Goal: Task Accomplishment & Management: Manage account settings

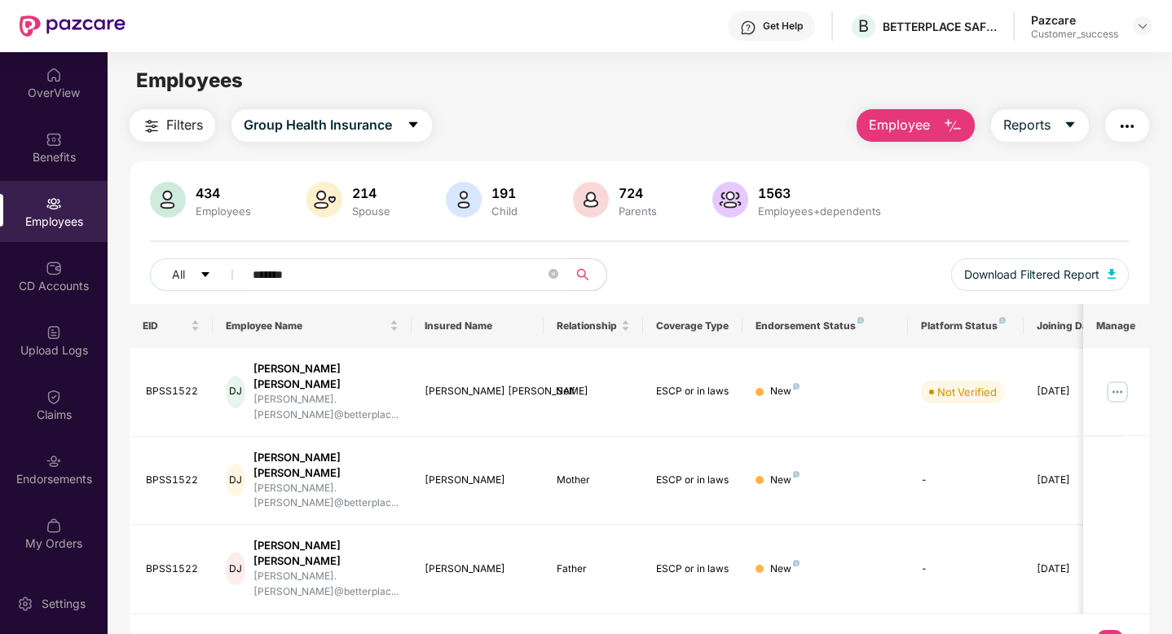
click at [1141, 25] on img at bounding box center [1142, 26] width 13 height 13
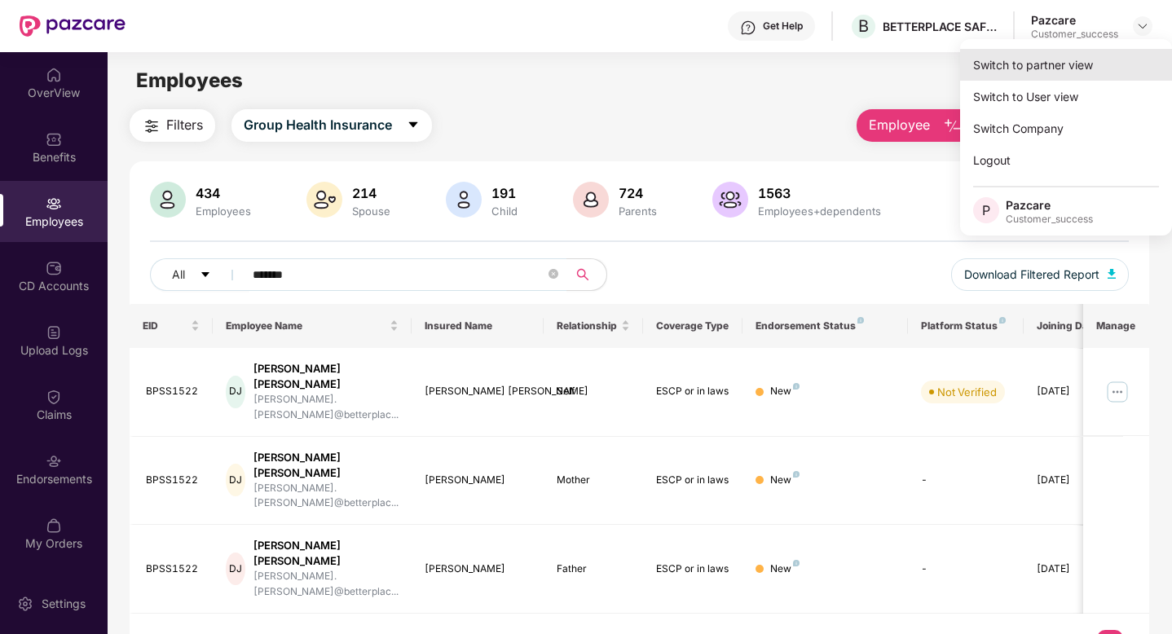
click at [1110, 63] on div "Switch to partner view" at bounding box center [1066, 65] width 212 height 32
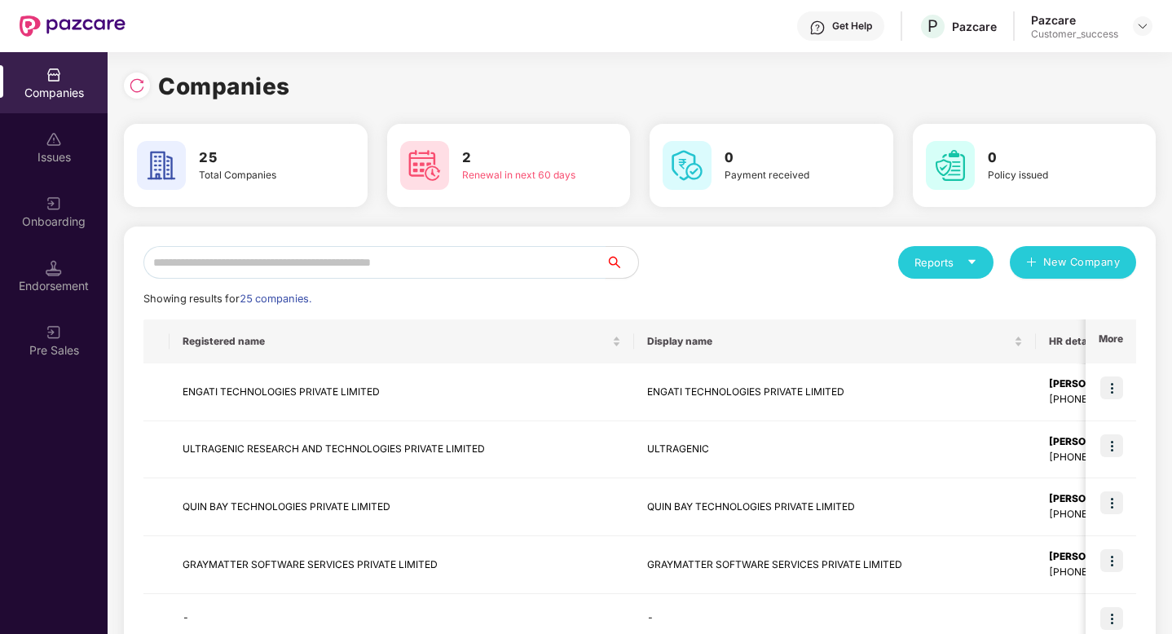
click at [566, 266] on input "text" at bounding box center [374, 262] width 462 height 33
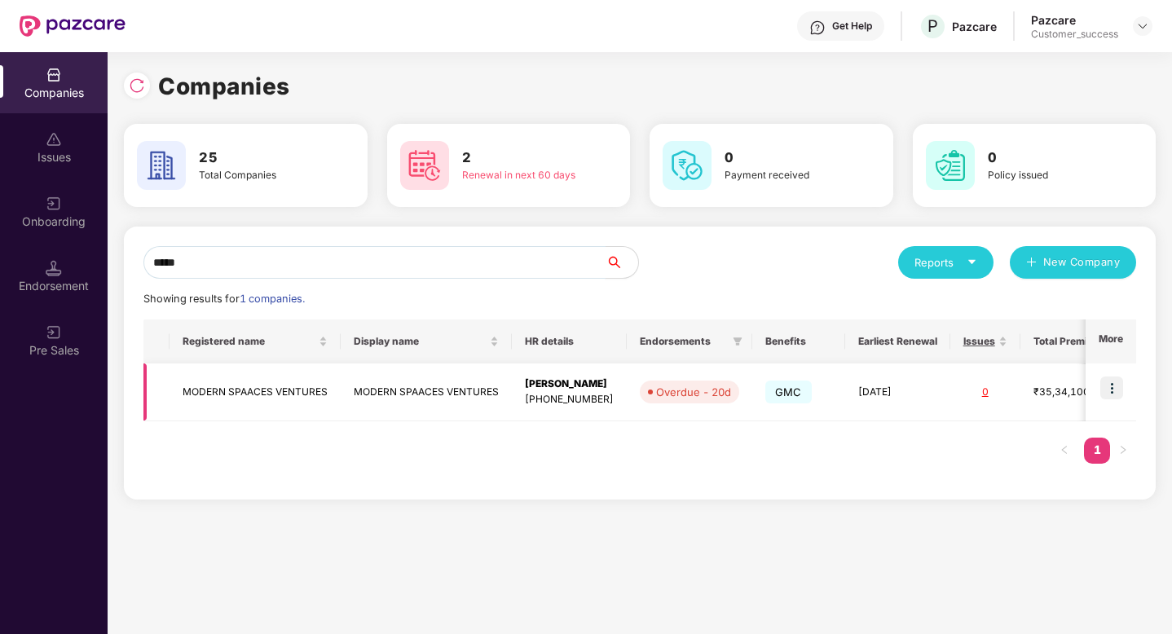
type input "*****"
click at [1115, 386] on img at bounding box center [1111, 388] width 23 height 23
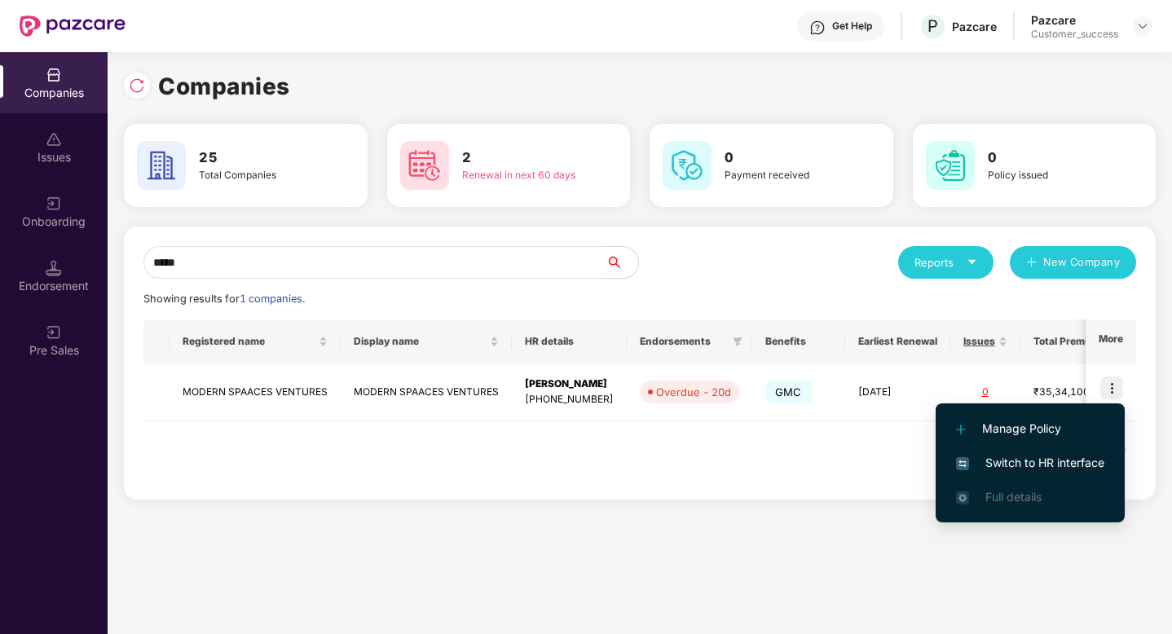
click at [1037, 469] on span "Switch to HR interface" at bounding box center [1030, 463] width 148 height 18
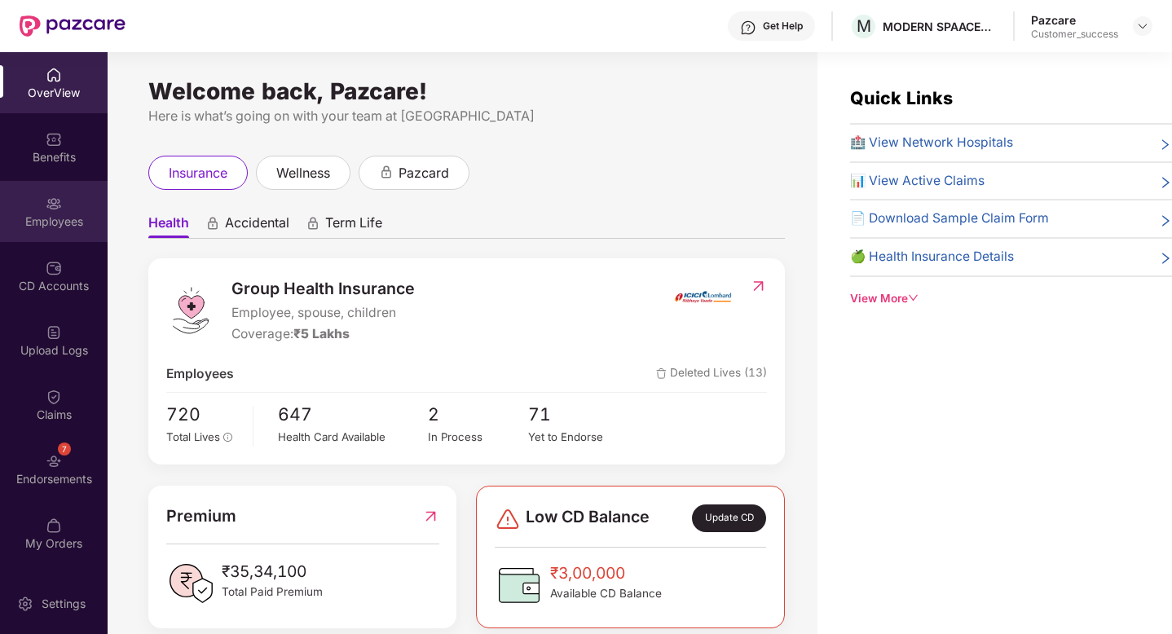
click at [32, 219] on div "Employees" at bounding box center [54, 222] width 108 height 16
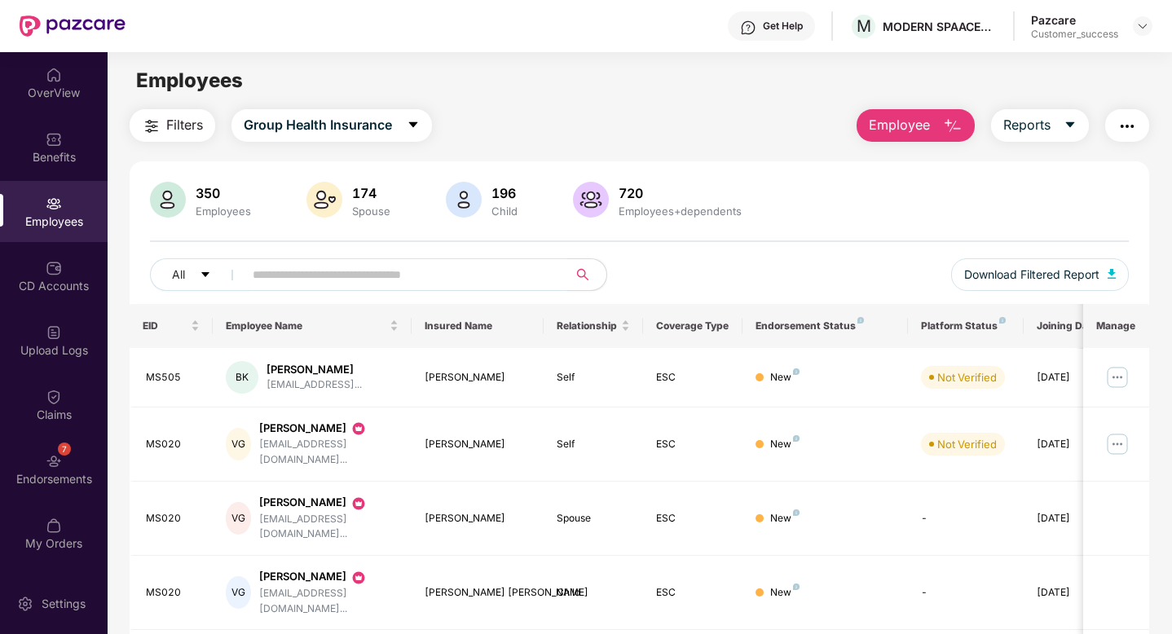
click at [350, 273] on input "text" at bounding box center [399, 274] width 293 height 24
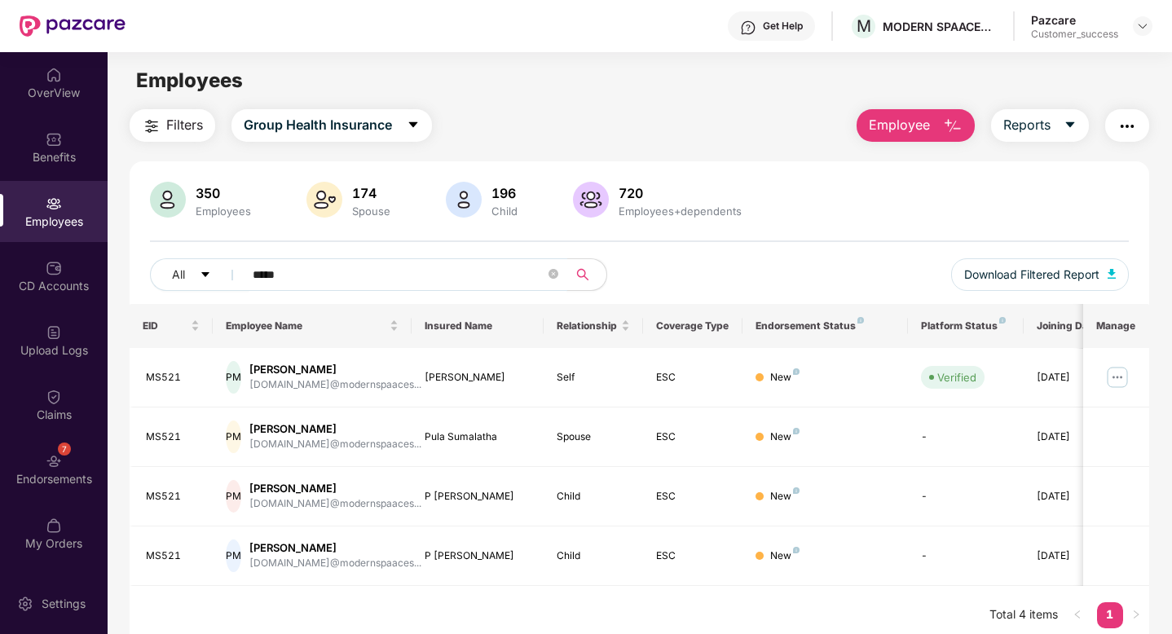
type input "*****"
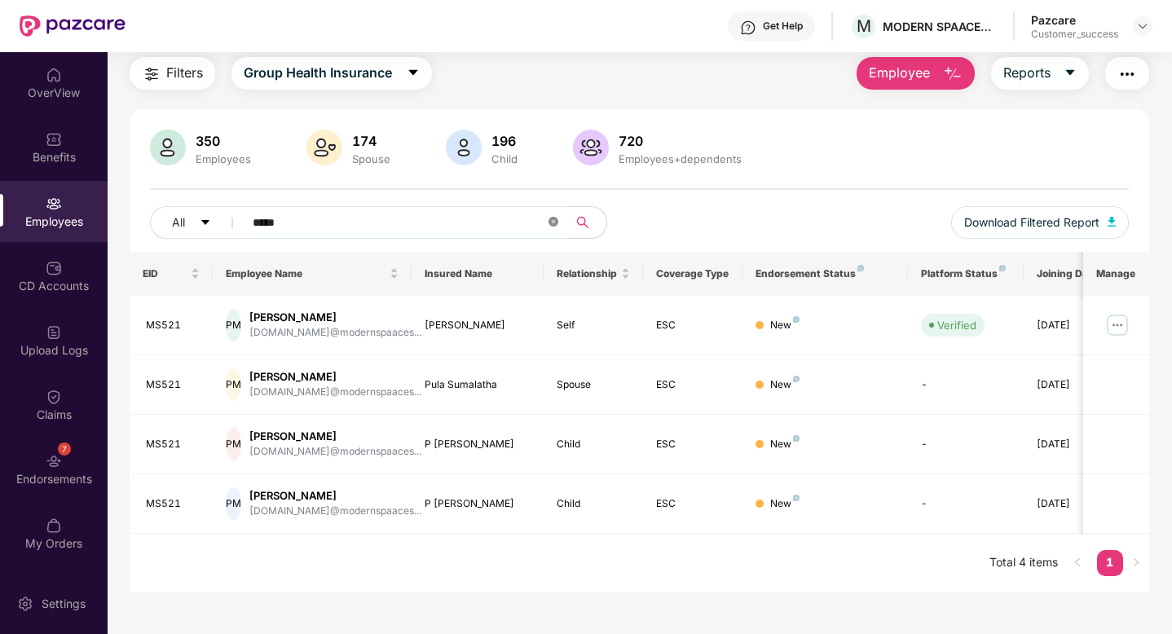
click at [557, 221] on icon "close-circle" at bounding box center [554, 222] width 10 height 10
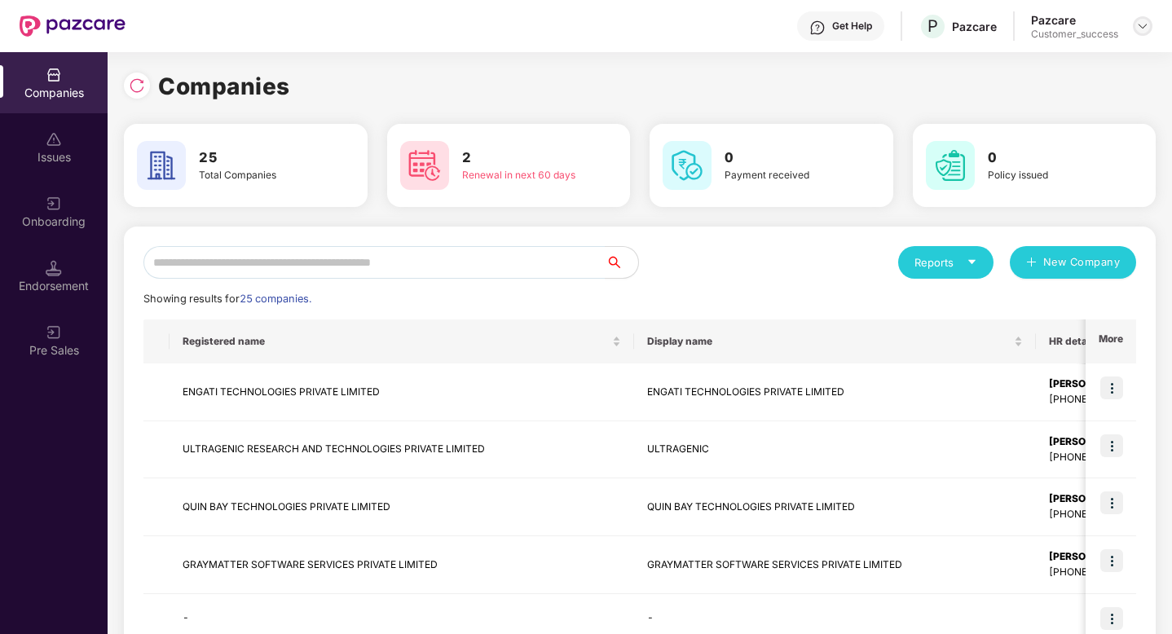
click at [1146, 22] on img at bounding box center [1142, 26] width 13 height 13
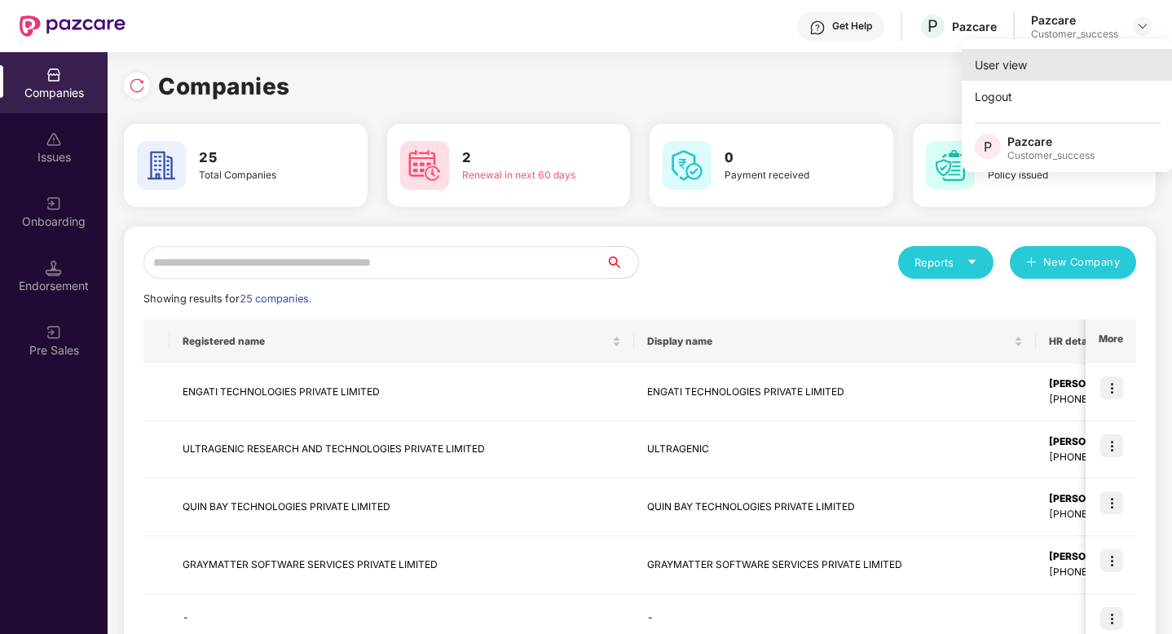
click at [1107, 55] on div "User view" at bounding box center [1068, 65] width 212 height 32
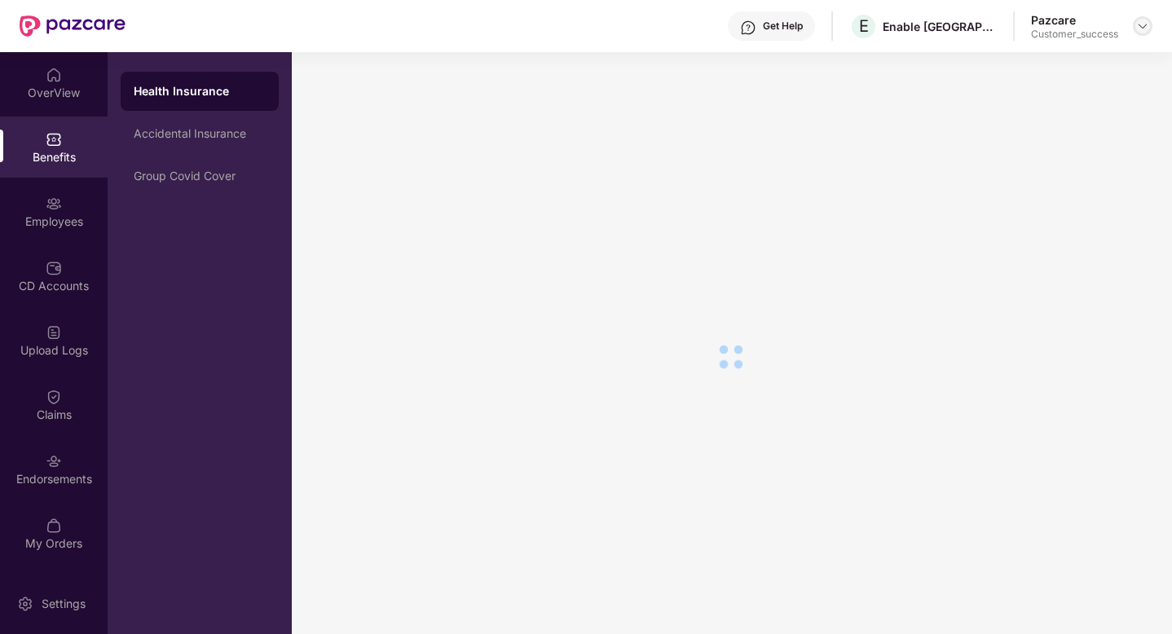
click at [1148, 24] on img at bounding box center [1142, 26] width 13 height 13
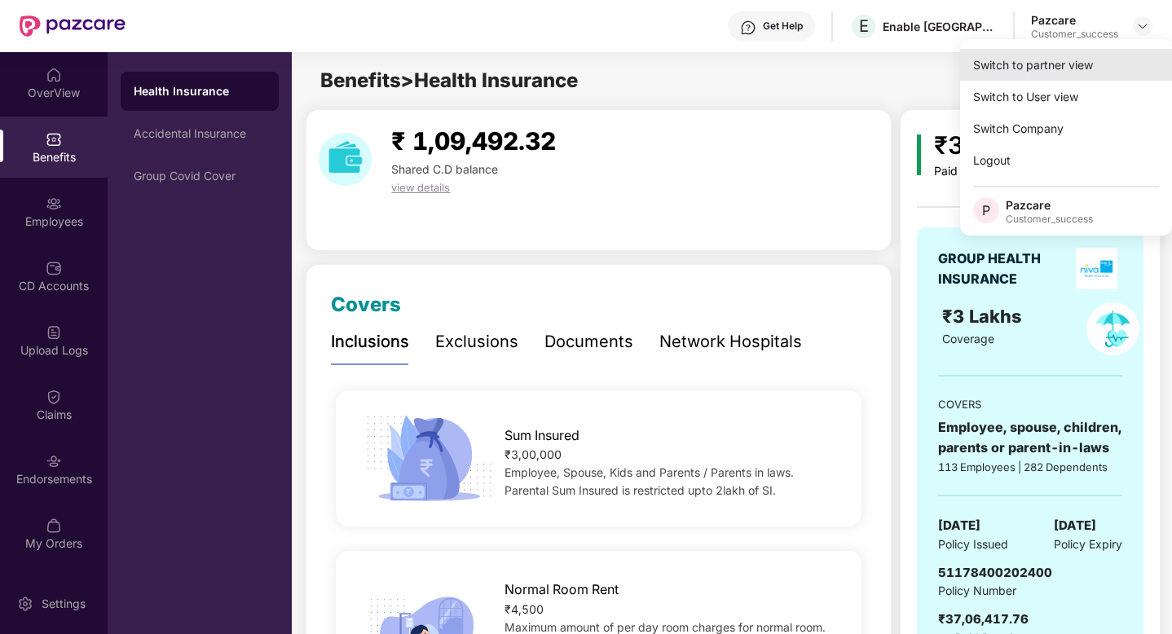
click at [1052, 70] on div "Switch to partner view" at bounding box center [1066, 65] width 212 height 32
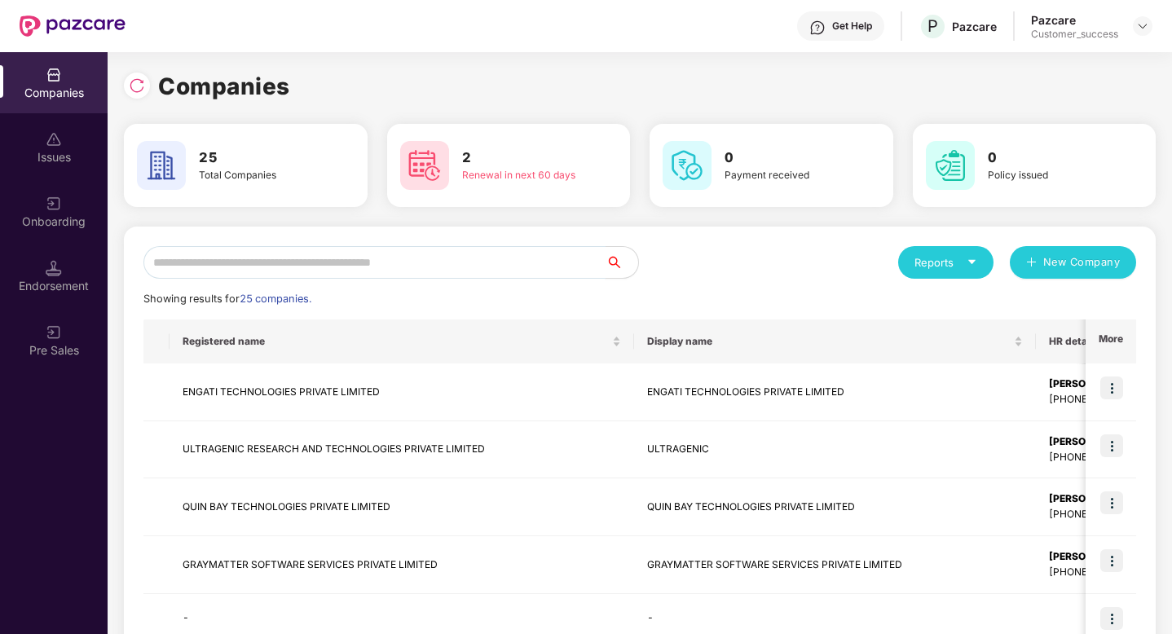
click at [456, 253] on input "text" at bounding box center [374, 262] width 462 height 33
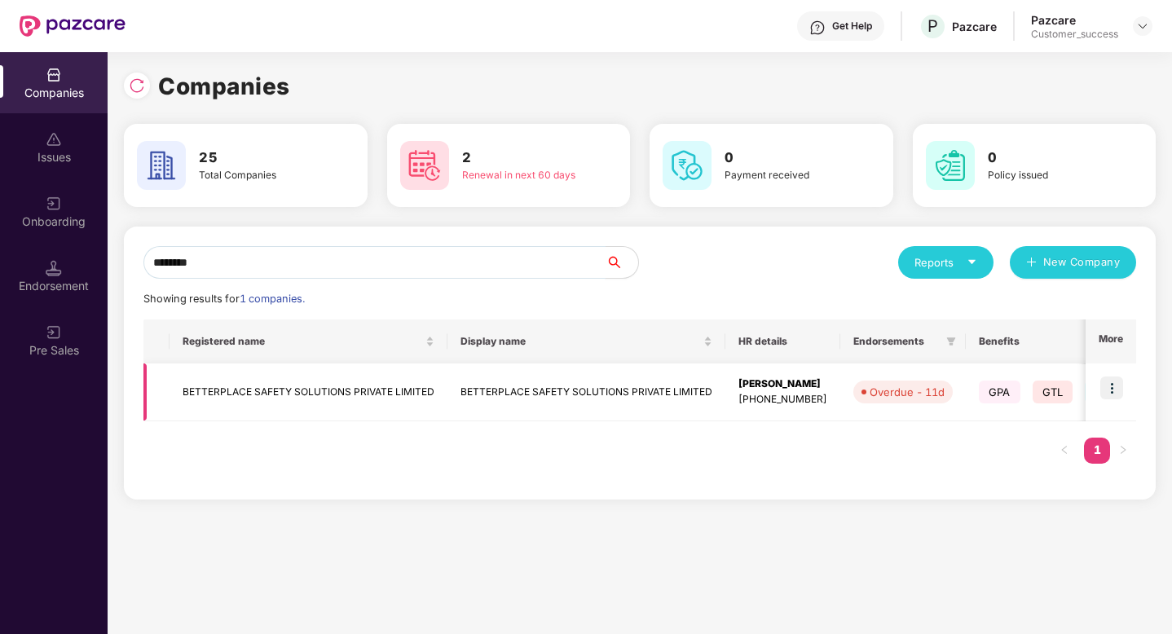
type input "********"
click at [1119, 388] on img at bounding box center [1111, 388] width 23 height 23
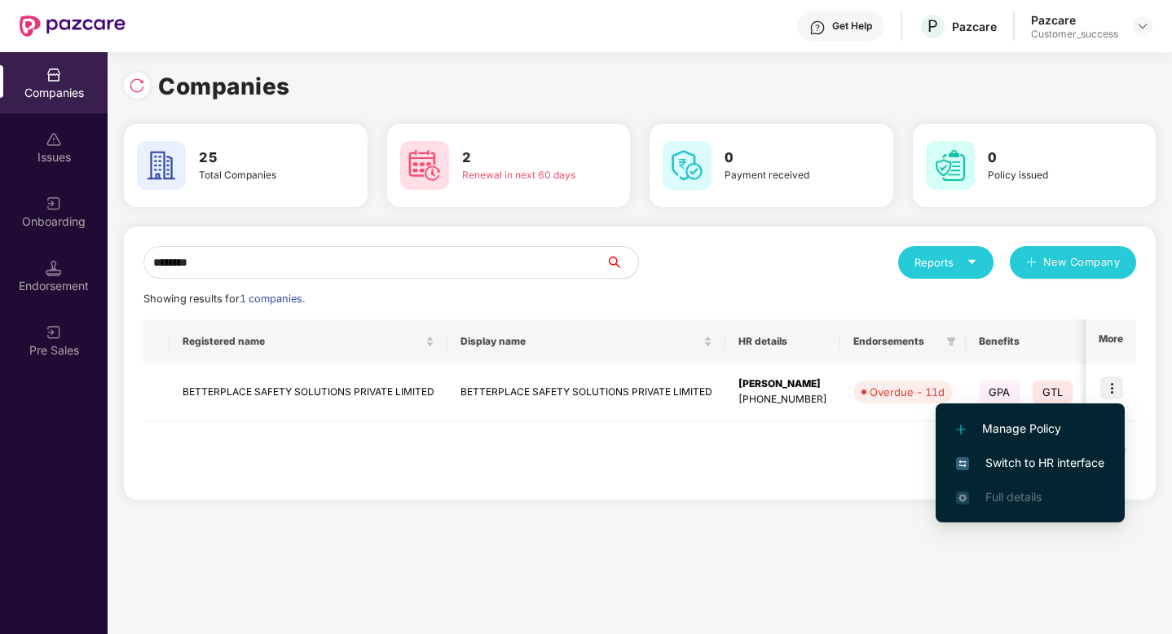
click at [1073, 469] on span "Switch to HR interface" at bounding box center [1030, 463] width 148 height 18
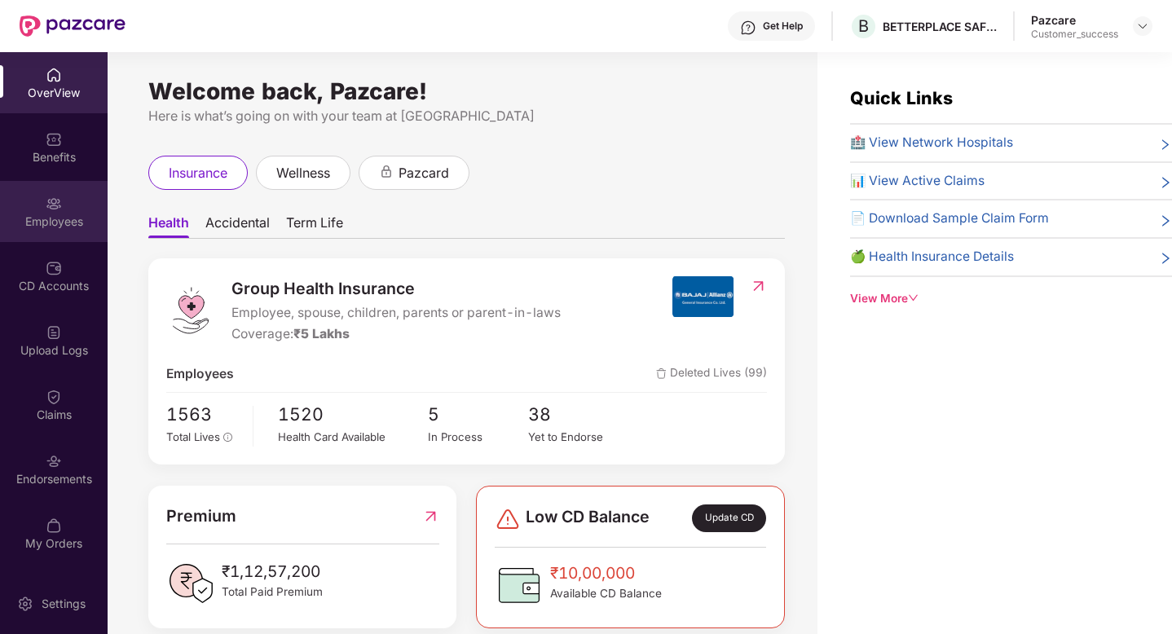
click at [18, 210] on div "Employees" at bounding box center [54, 211] width 108 height 61
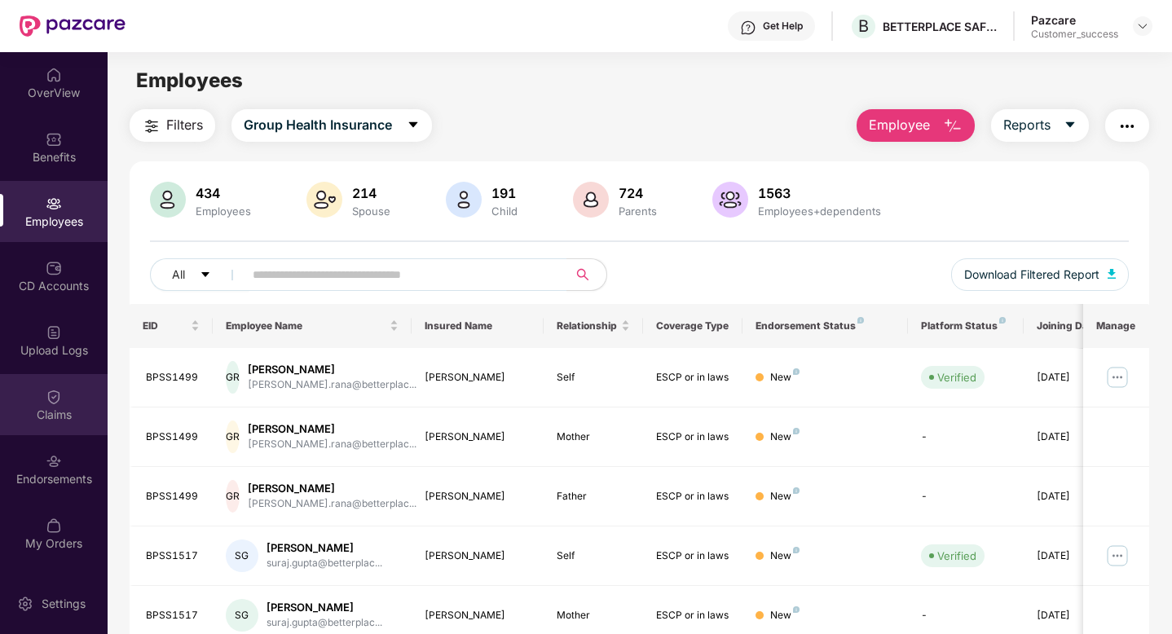
click at [50, 413] on div "Claims" at bounding box center [54, 415] width 108 height 16
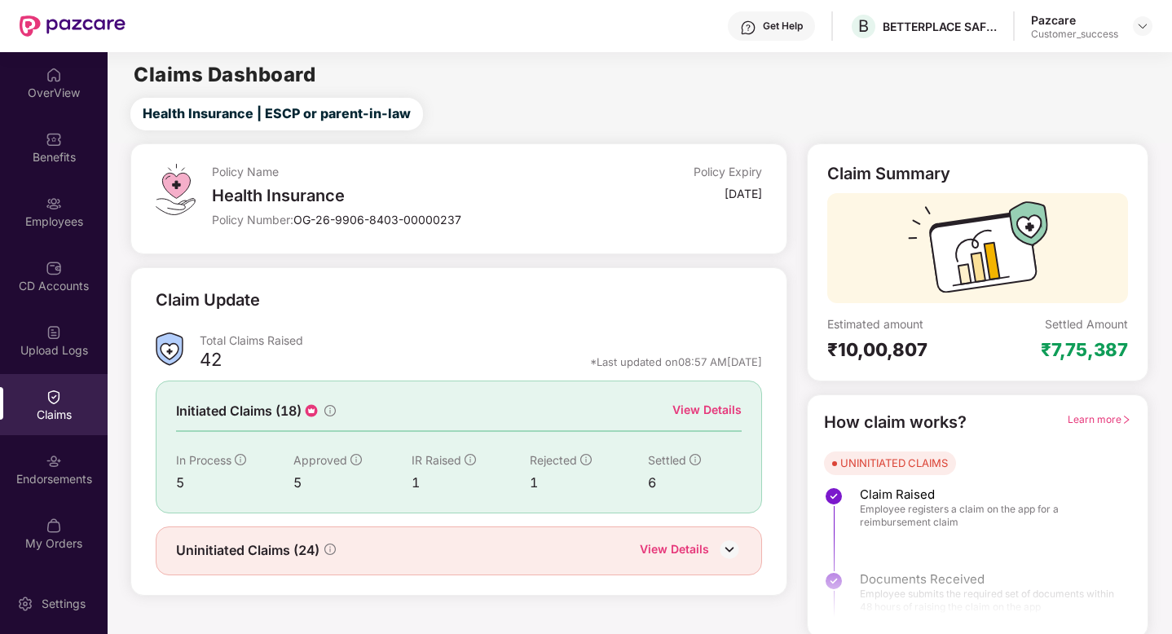
click at [688, 411] on div "View Details" at bounding box center [706, 410] width 69 height 18
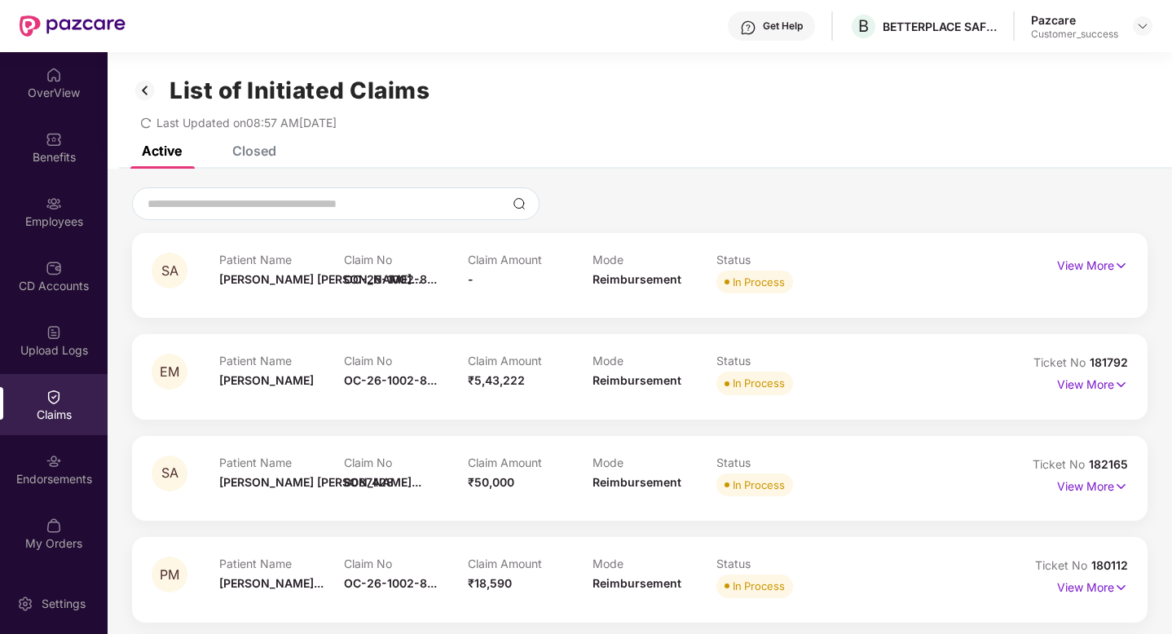
click at [245, 160] on div "Closed" at bounding box center [242, 151] width 68 height 36
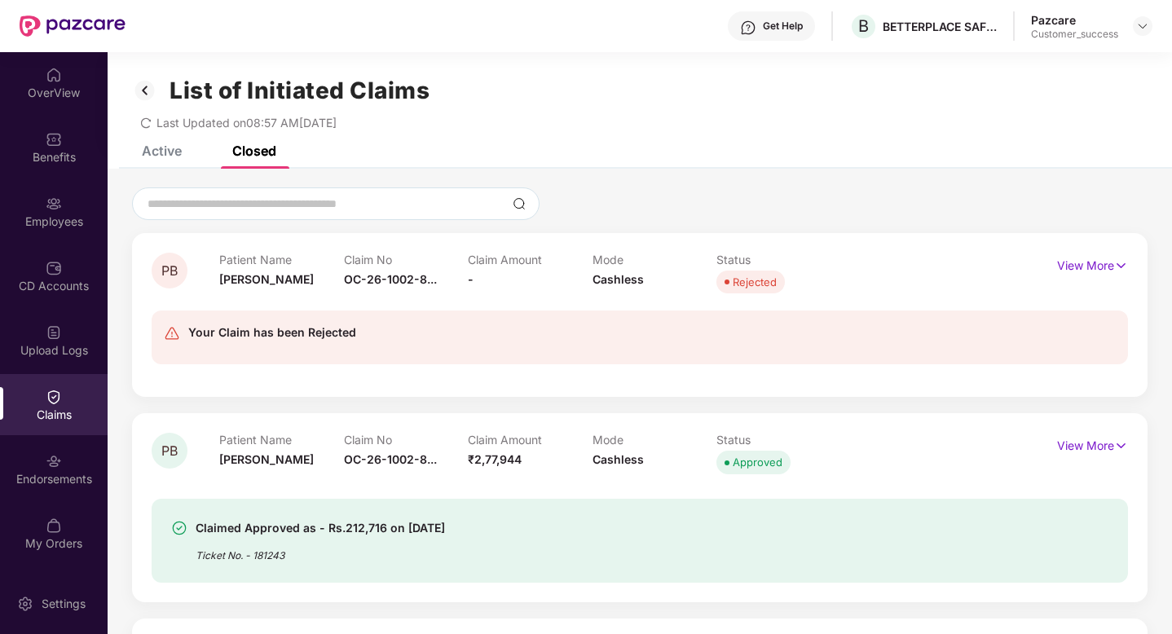
click at [145, 152] on div "Active" at bounding box center [162, 151] width 40 height 16
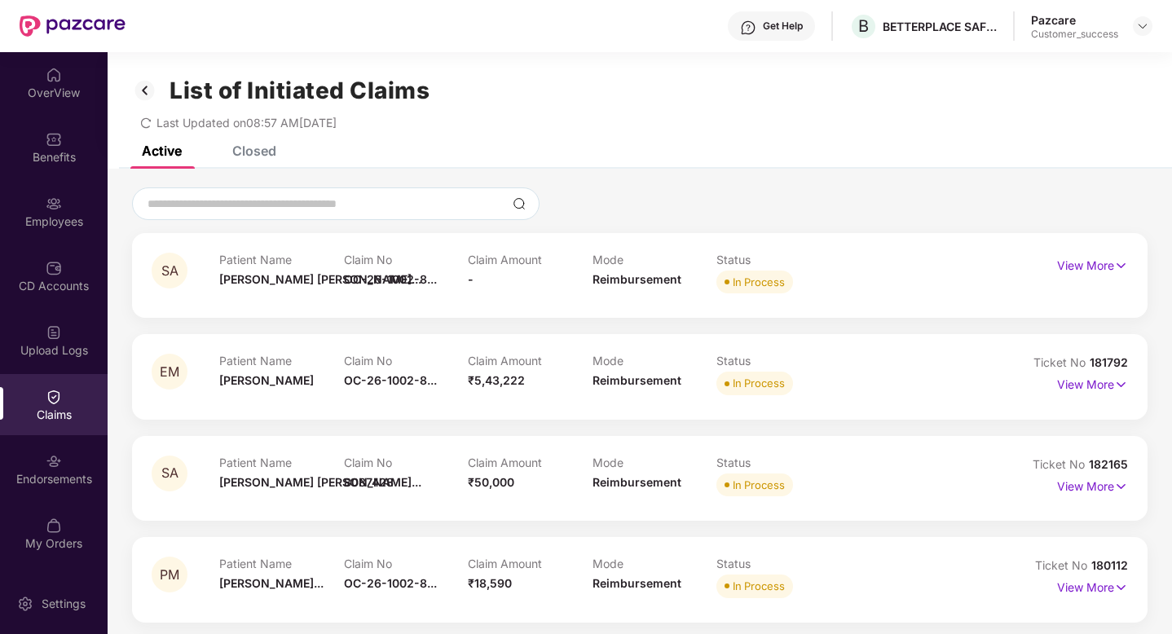
click at [271, 153] on div "Closed" at bounding box center [254, 151] width 44 height 16
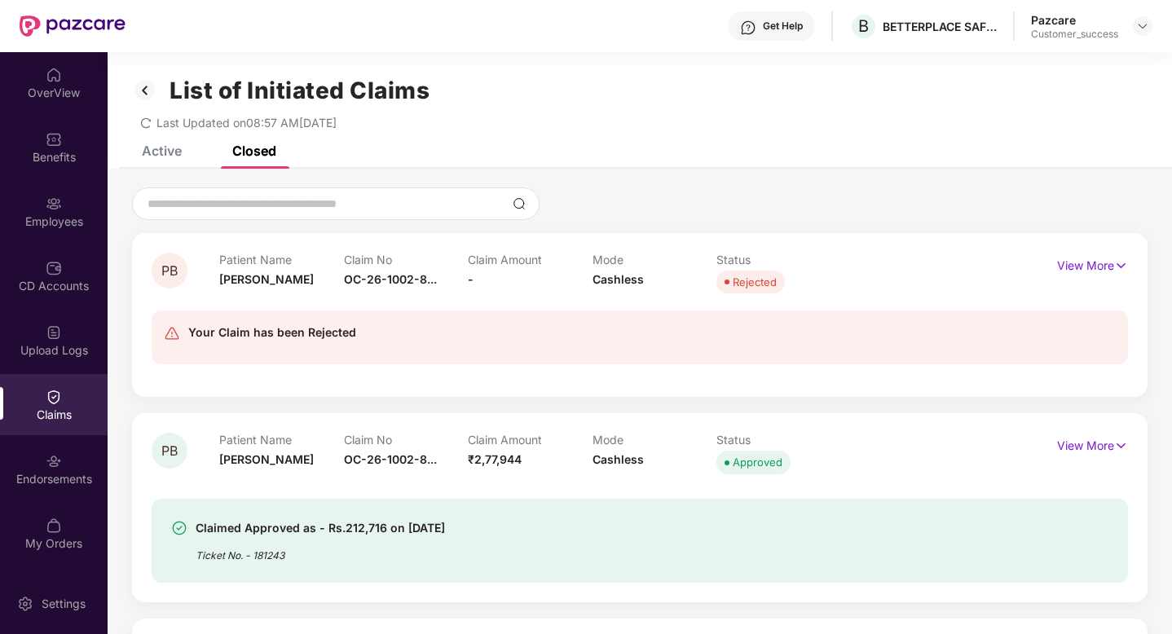
click at [147, 93] on img at bounding box center [145, 91] width 26 height 28
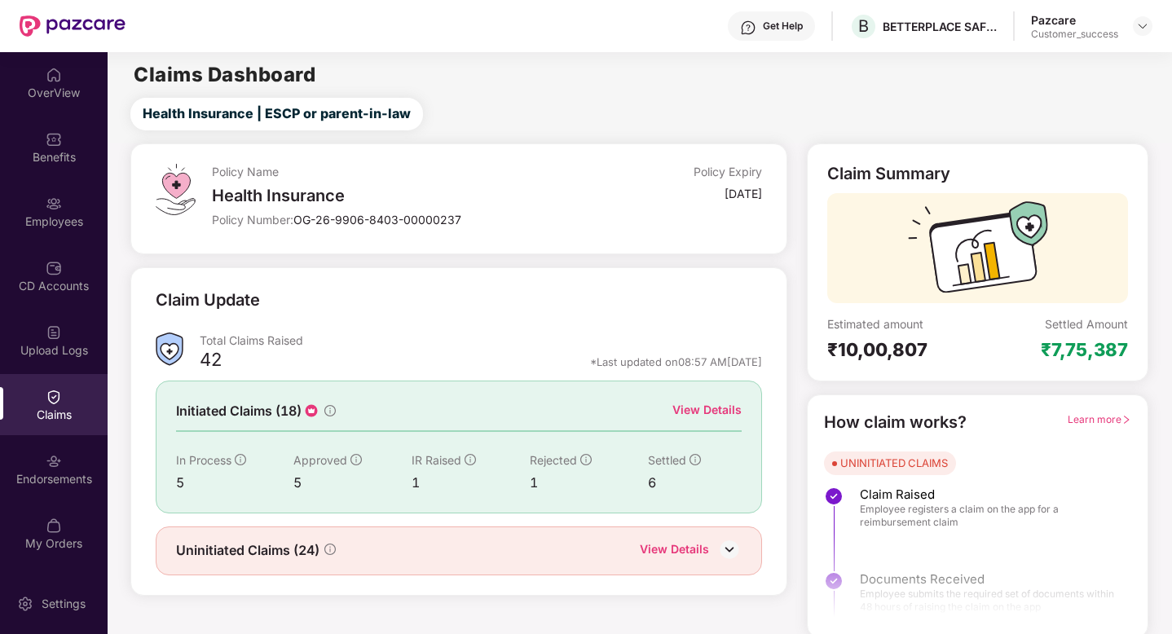
click at [685, 551] on div "View Details" at bounding box center [674, 550] width 69 height 21
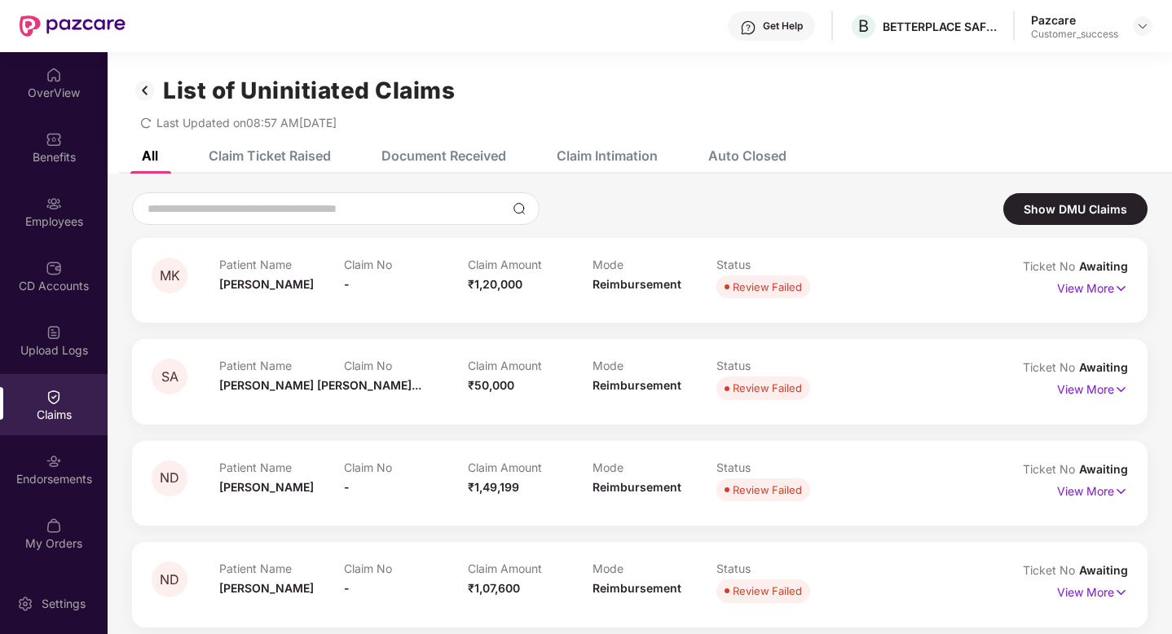
click at [287, 154] on div "Claim Ticket Raised" at bounding box center [270, 156] width 122 height 16
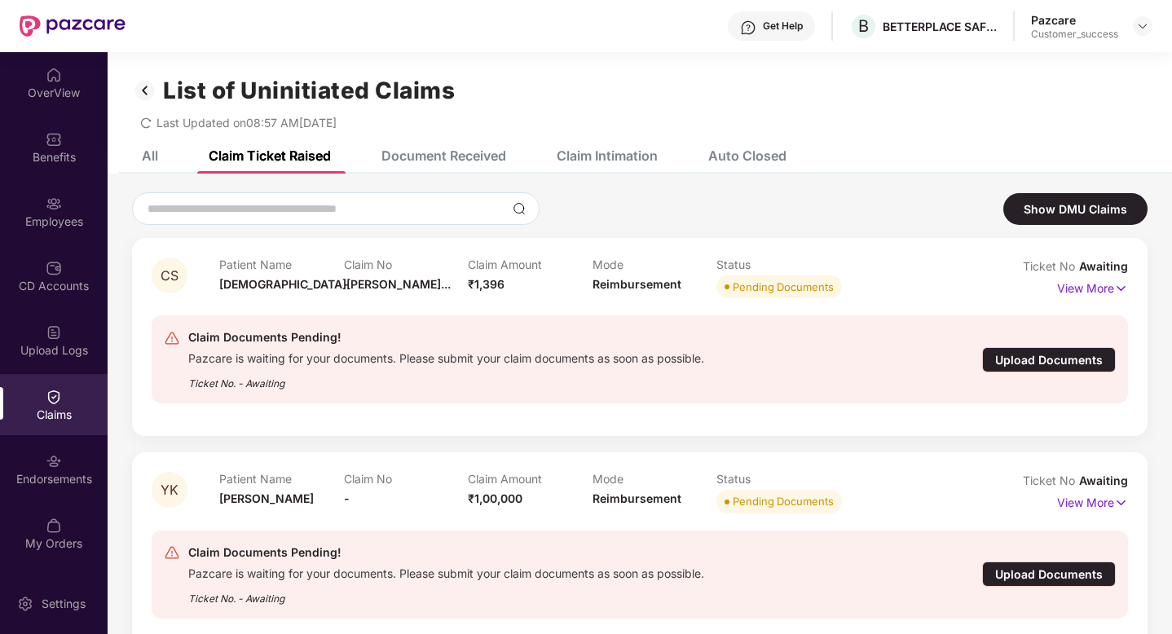
scroll to position [52, 0]
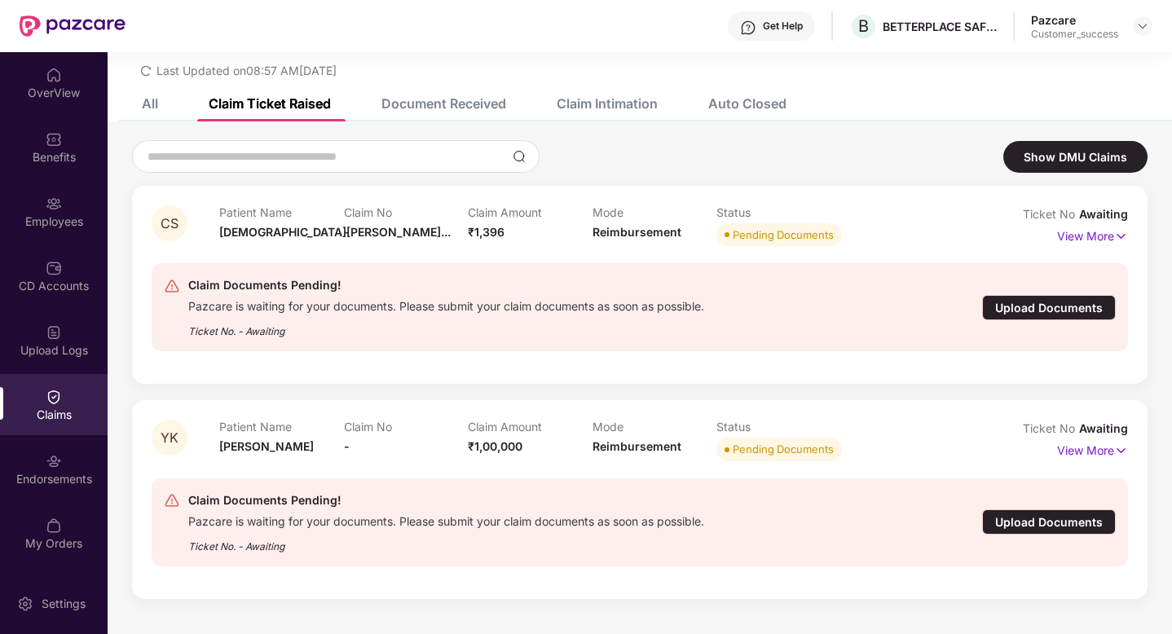
click at [470, 101] on div "Document Received" at bounding box center [443, 103] width 125 height 16
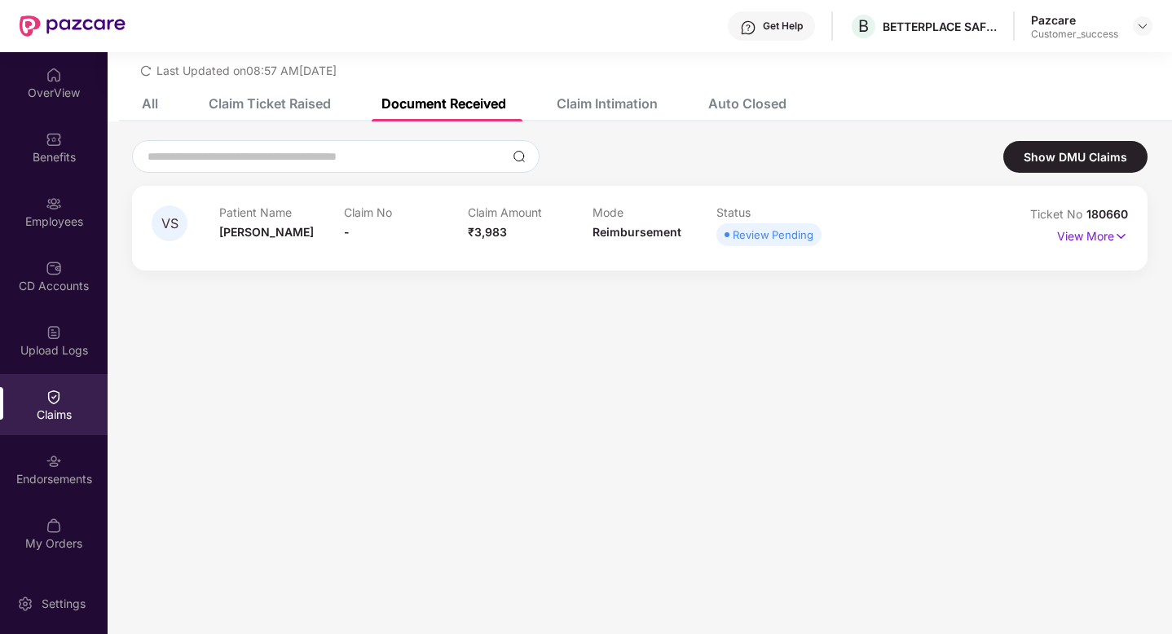
click at [580, 101] on div "Claim Intimation" at bounding box center [607, 103] width 101 height 16
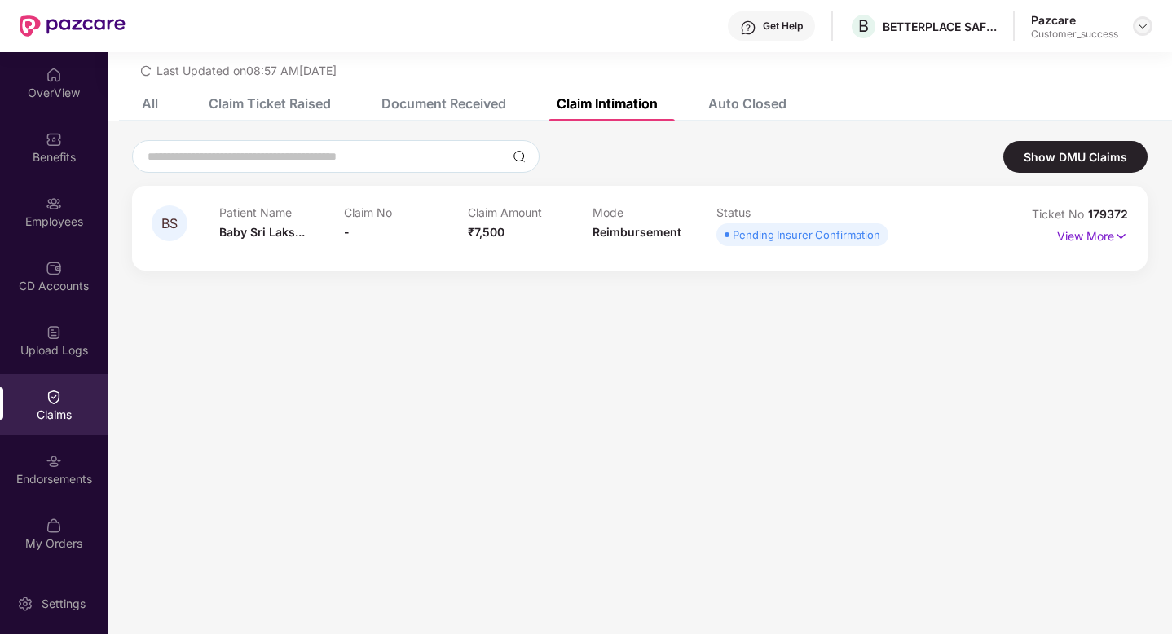
click at [1142, 28] on img at bounding box center [1142, 26] width 13 height 13
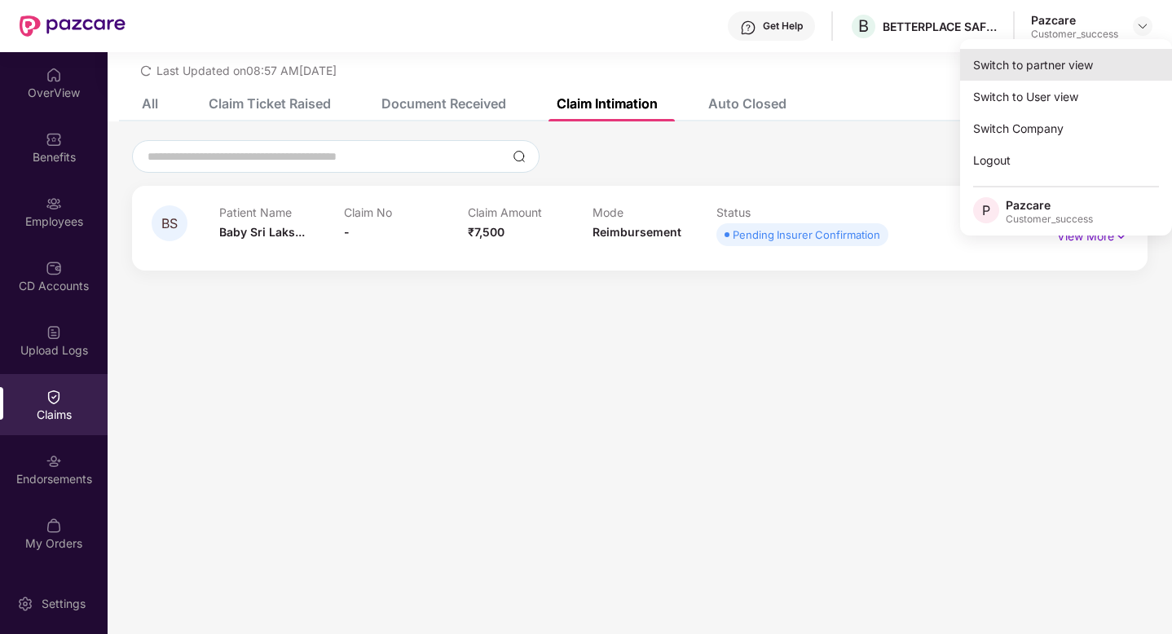
click at [1108, 69] on div "Switch to partner view" at bounding box center [1066, 65] width 212 height 32
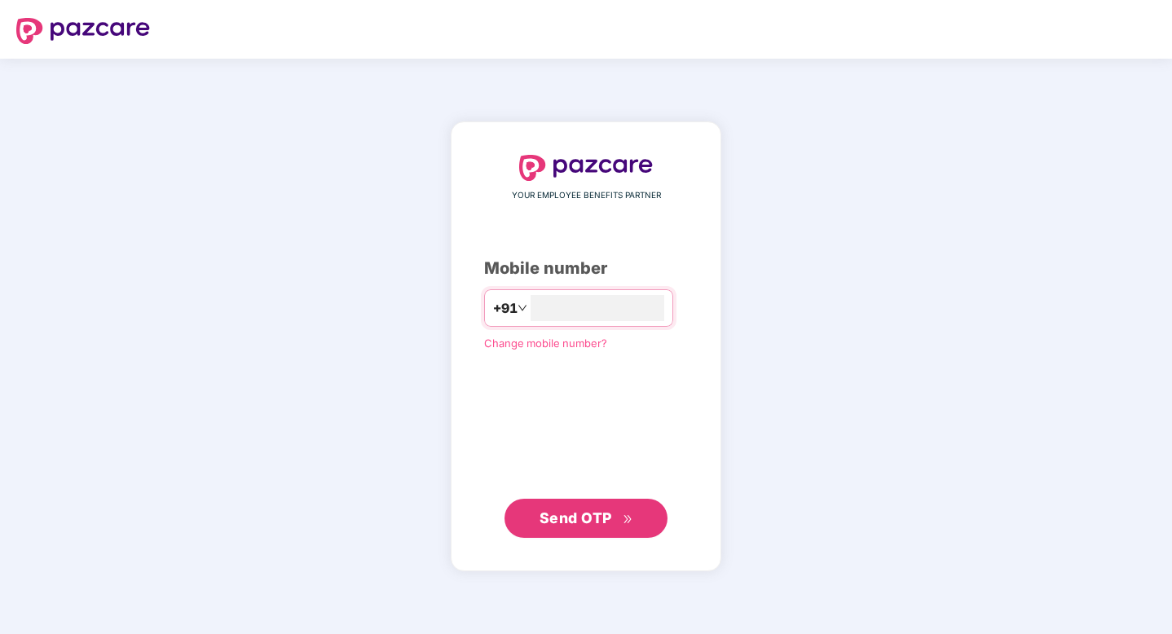
type input "**********"
click at [534, 535] on button "Send OTP" at bounding box center [586, 518] width 163 height 39
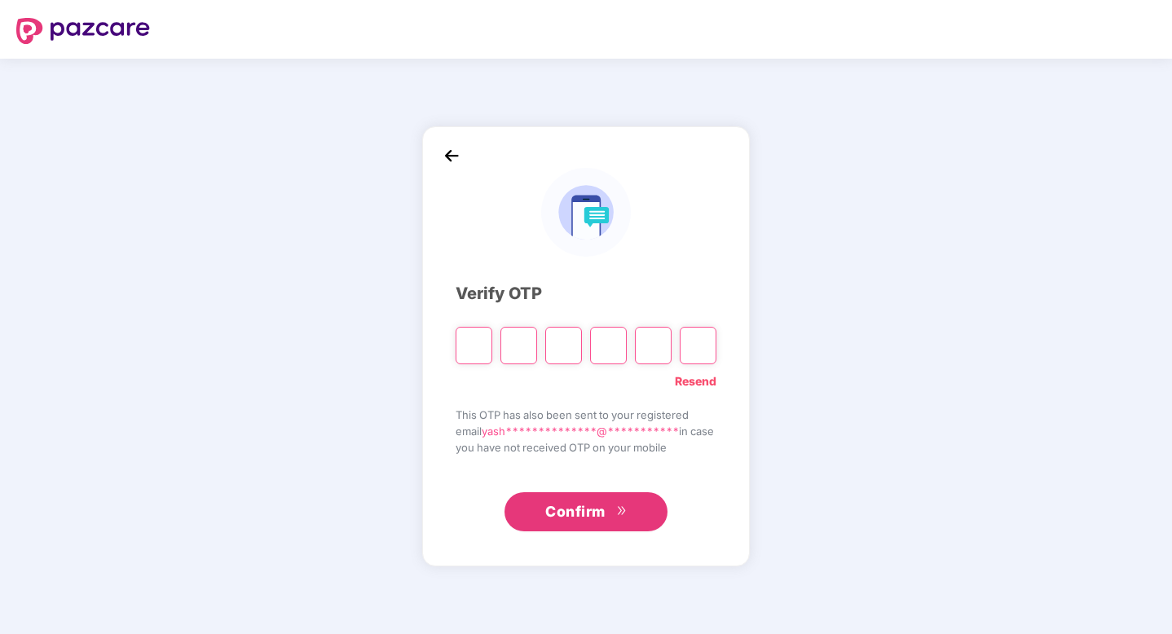
type input "*"
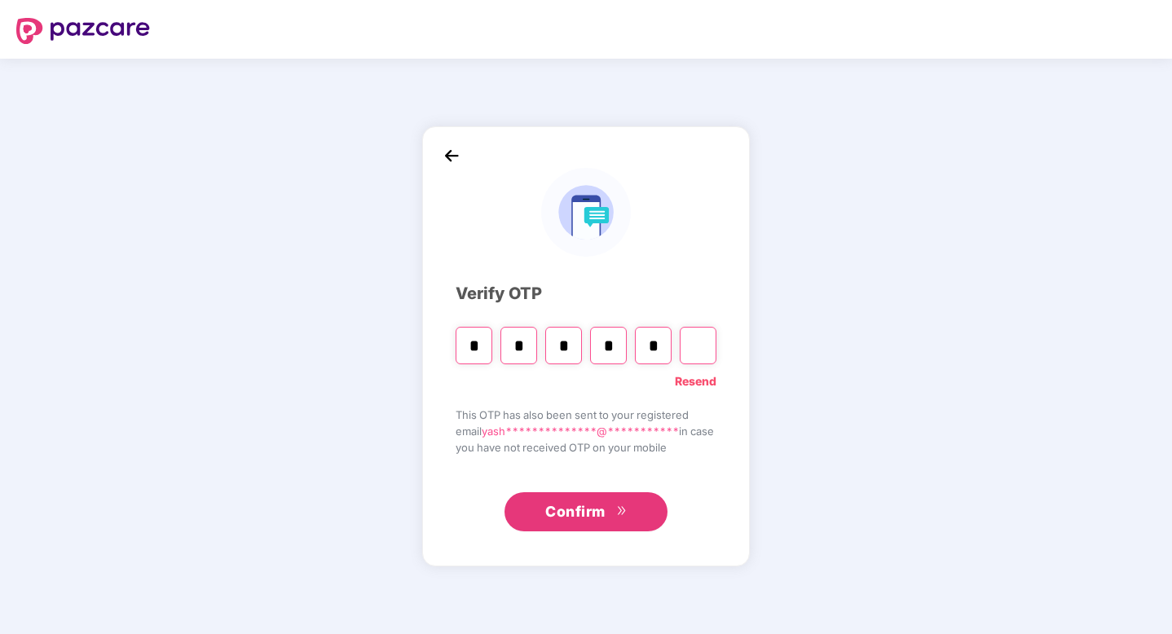
type input "*"
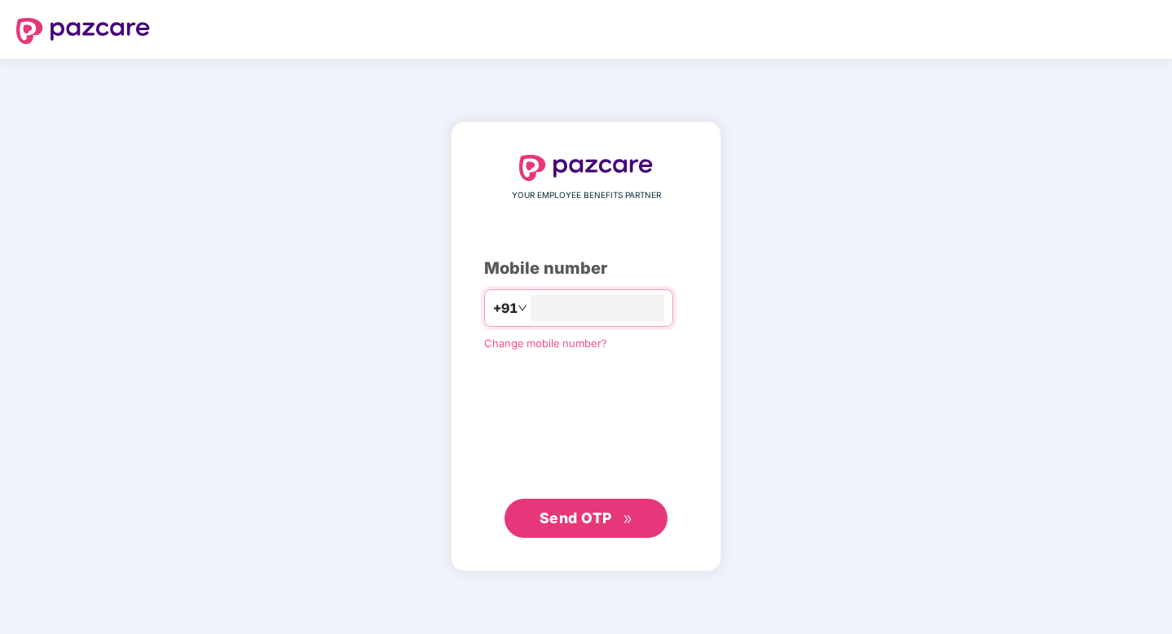
type input "**********"
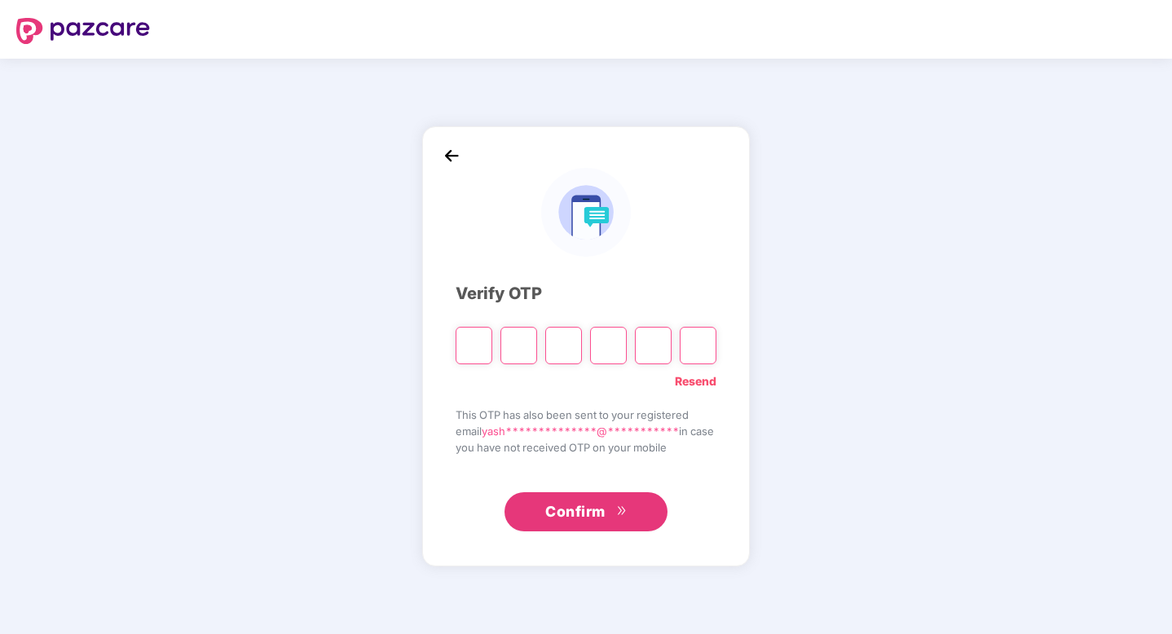
type input "*"
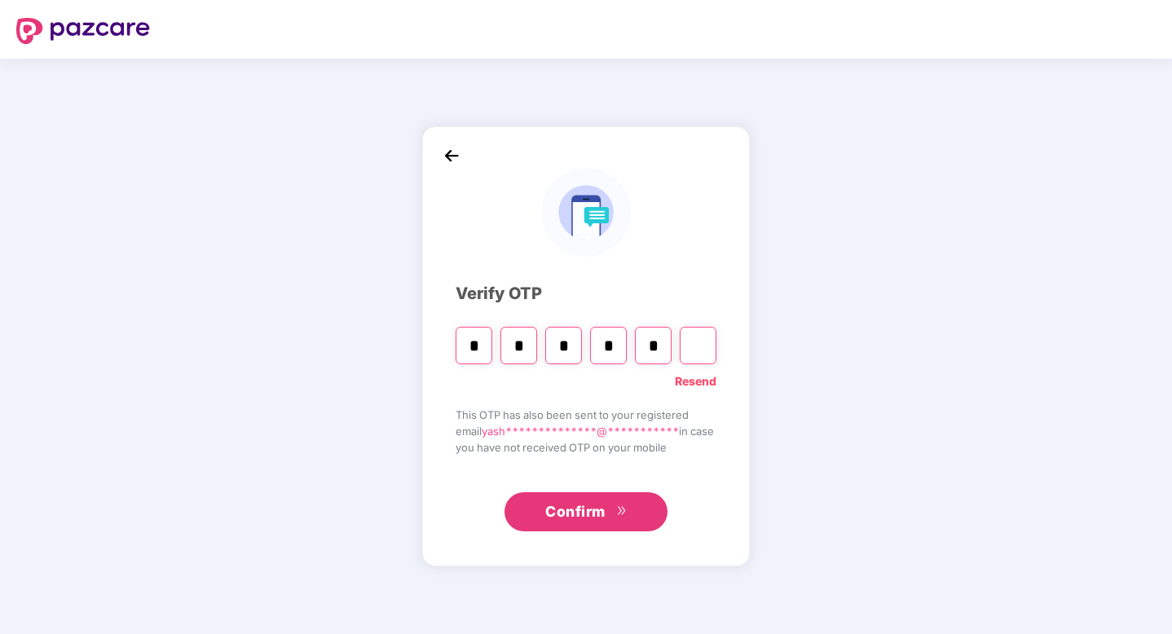
type input "*"
